Goal: Task Accomplishment & Management: Manage account settings

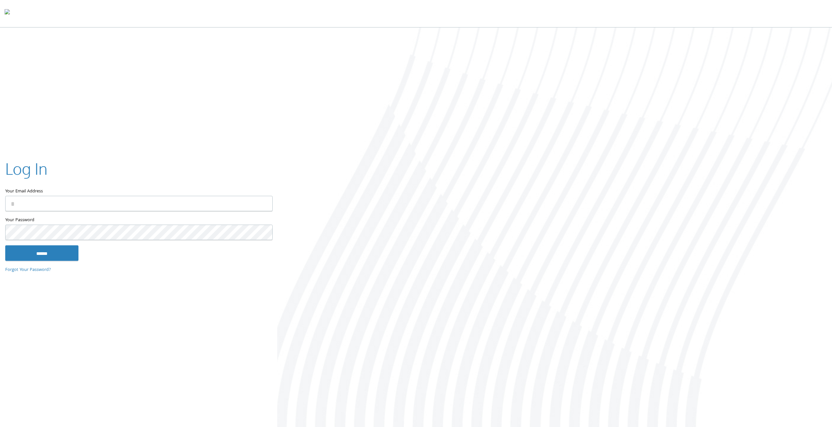
type input "**********"
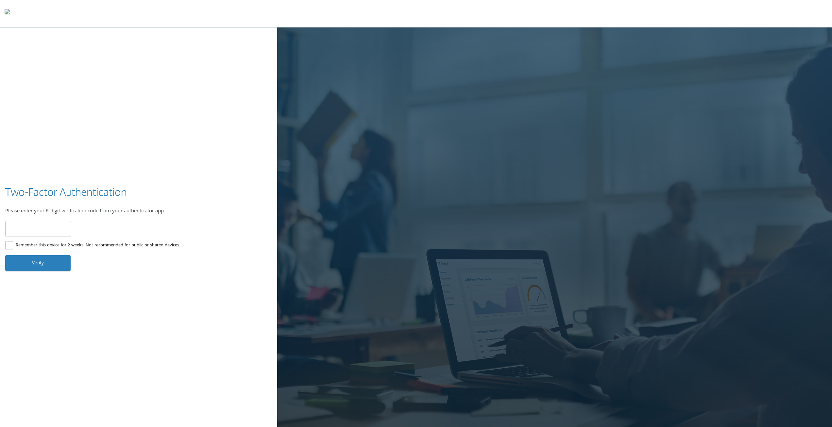
click at [54, 227] on input "number" at bounding box center [38, 228] width 66 height 15
paste input "******"
type input "******"
